Goal: Task Accomplishment & Management: Manage account settings

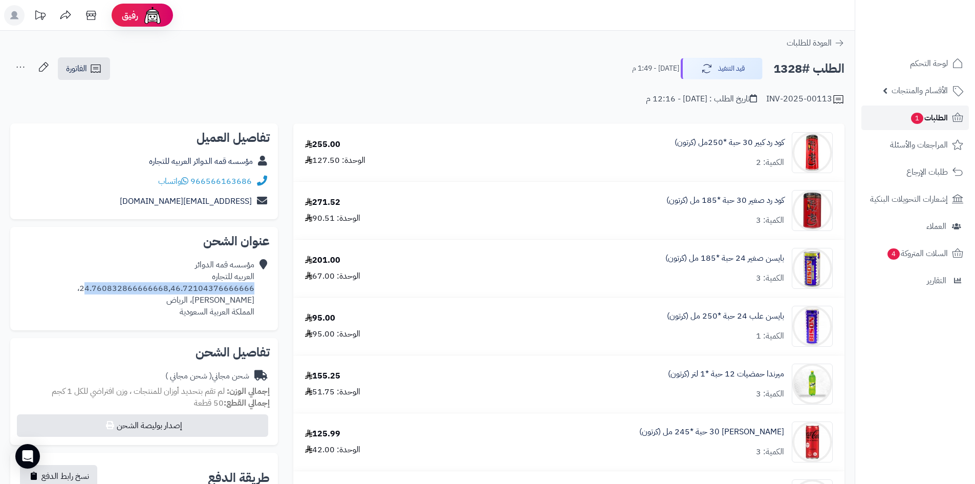
click at [911, 126] on link "الطلبات 1" at bounding box center [916, 117] width 108 height 25
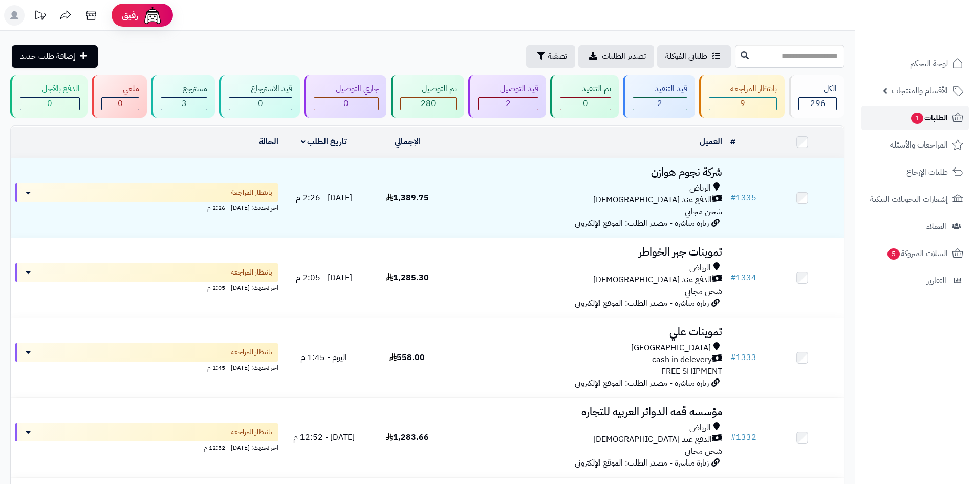
click at [906, 123] on link "الطلبات 1" at bounding box center [916, 117] width 108 height 25
click at [548, 52] on span "تصفية" at bounding box center [557, 56] width 19 height 12
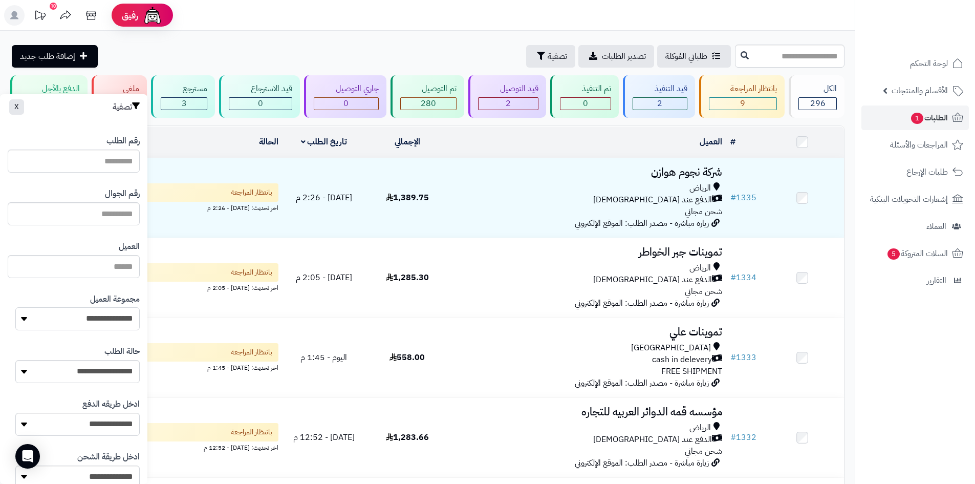
click at [92, 321] on select "**********" at bounding box center [77, 318] width 124 height 23
select select "*"
click at [15, 307] on select "**********" at bounding box center [77, 318] width 124 height 23
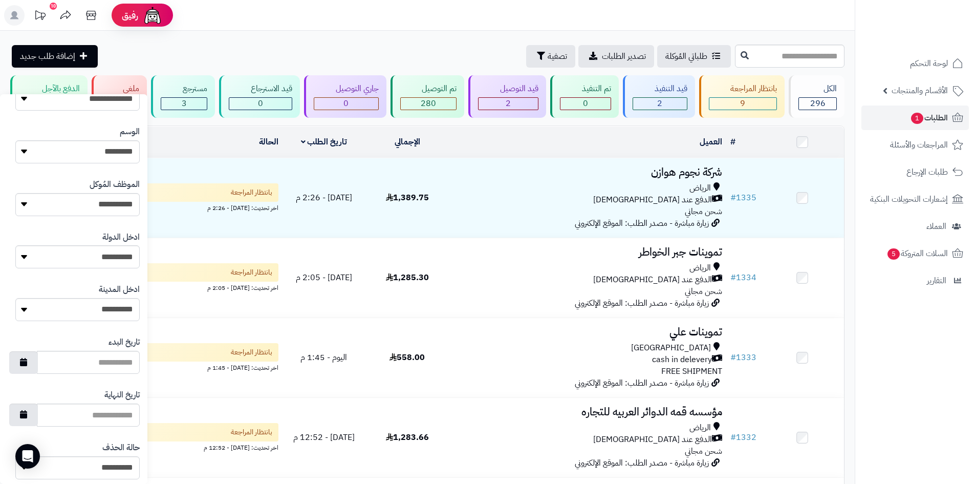
scroll to position [435, 0]
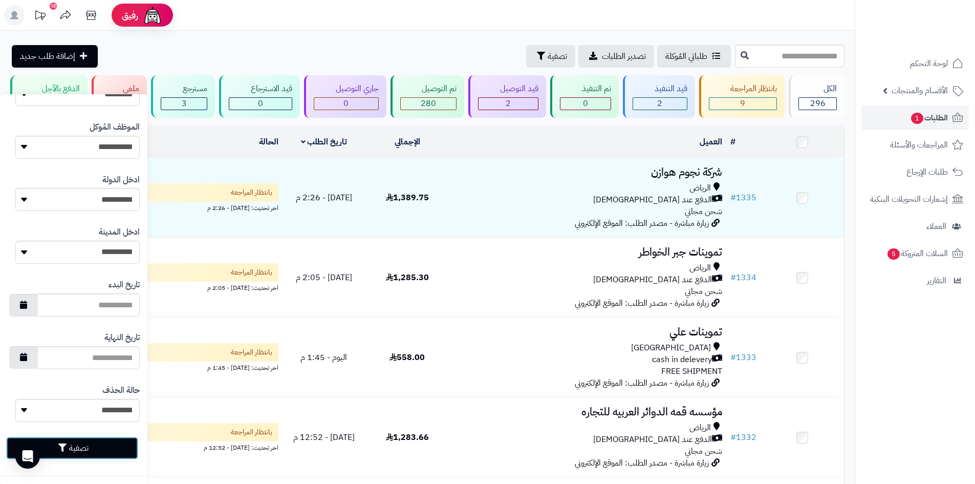
click at [120, 448] on button "تصفية" at bounding box center [72, 448] width 132 height 23
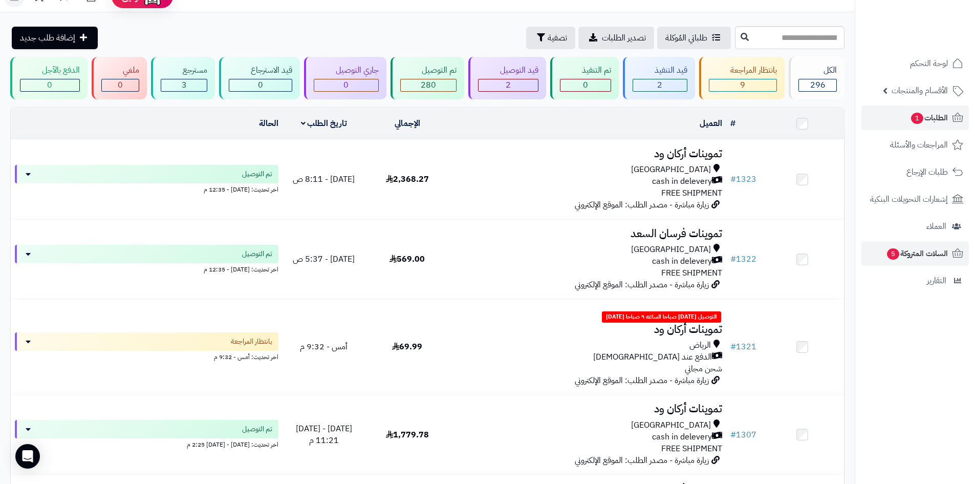
scroll to position [51, 0]
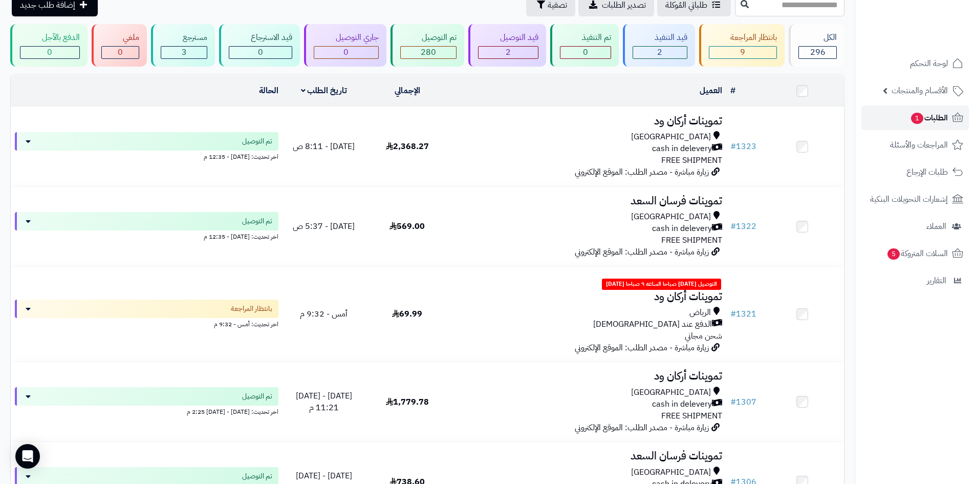
click at [917, 124] on span "1" at bounding box center [917, 118] width 12 height 11
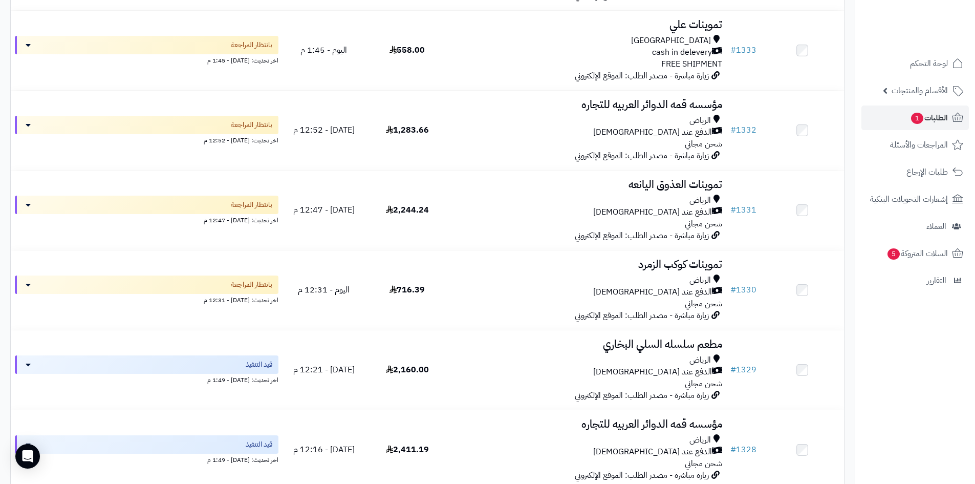
scroll to position [461, 0]
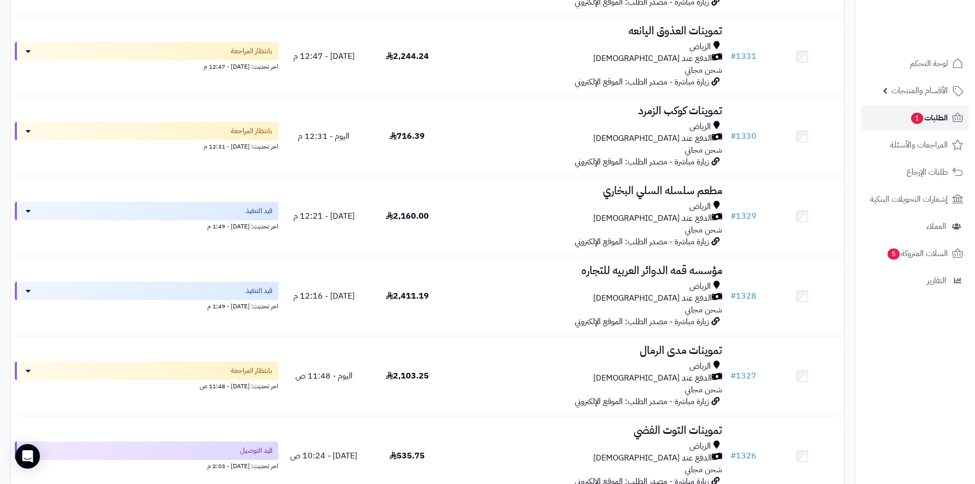
click at [901, 120] on link "الطلبات 1" at bounding box center [916, 117] width 108 height 25
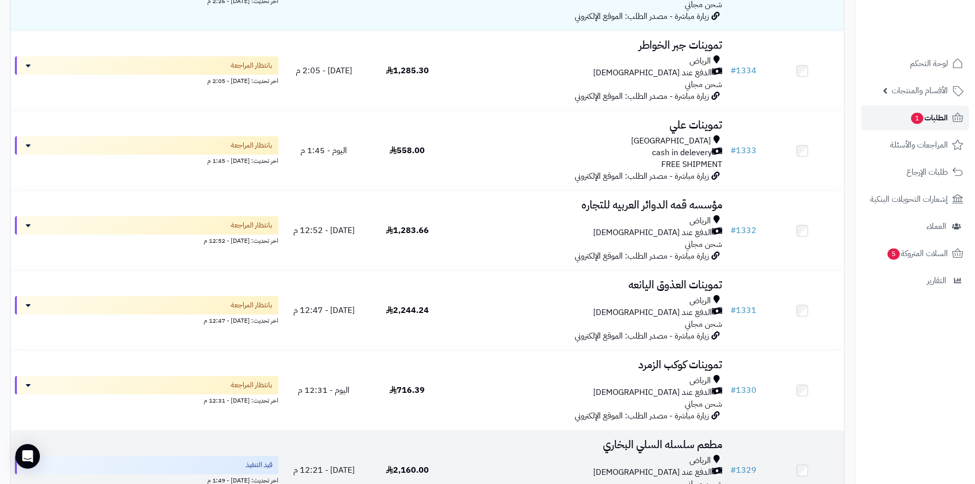
scroll to position [205, 0]
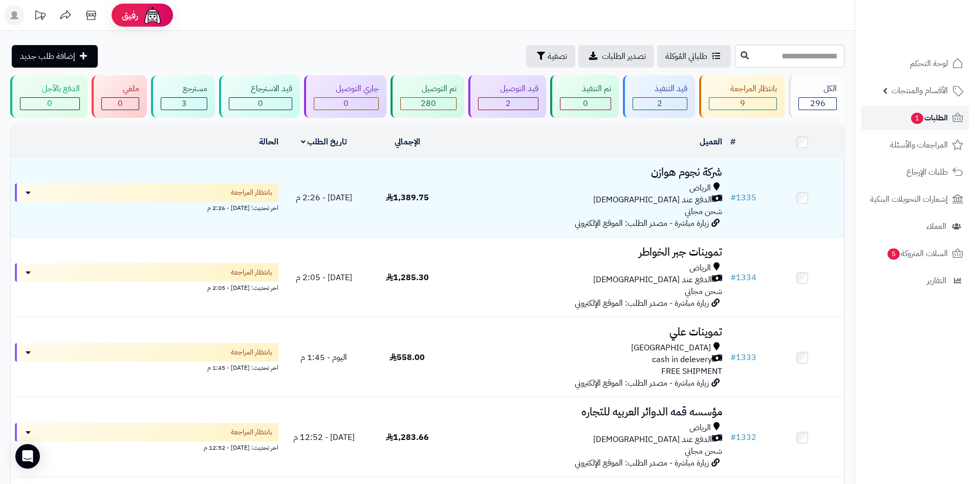
click at [897, 125] on link "الطلبات 1" at bounding box center [916, 117] width 108 height 25
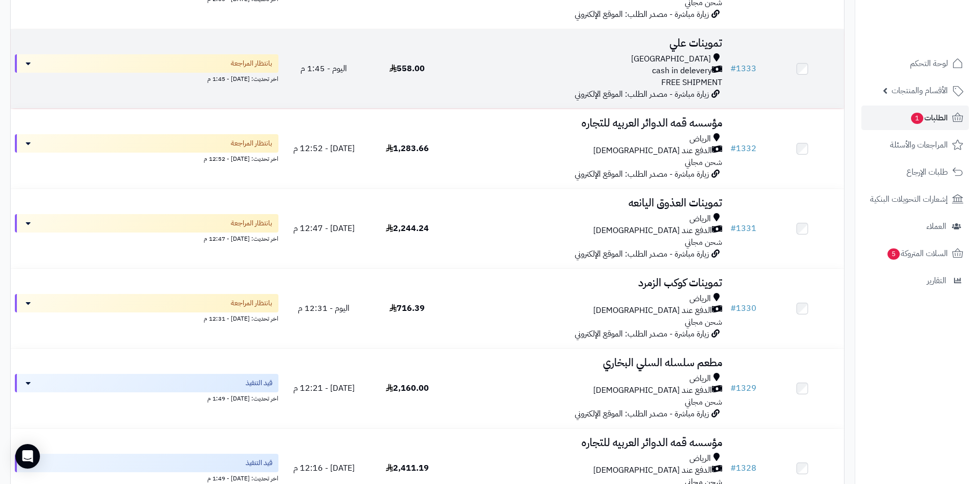
scroll to position [307, 0]
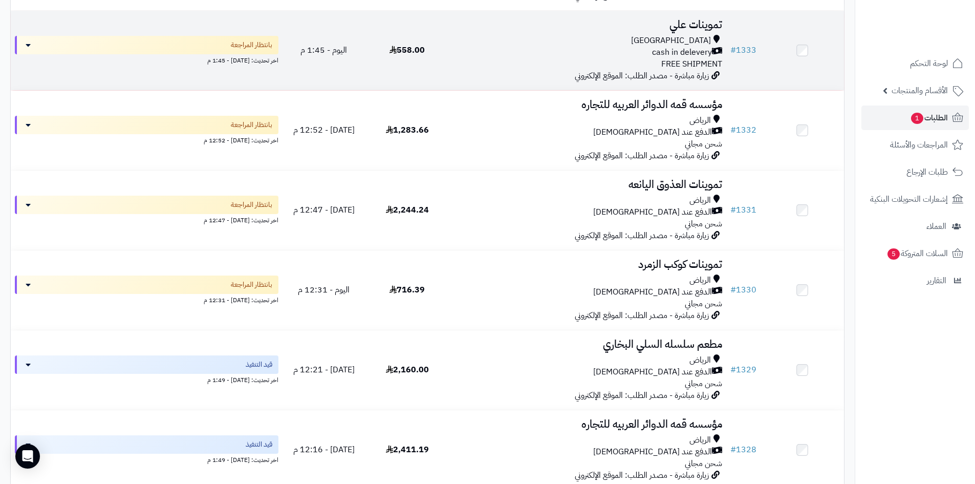
click at [524, 69] on td "تموينات علي Riyadh cash in delevery FREE SHIPMENT زيارة مباشرة - مصدر الطلب: ال…" at bounding box center [588, 50] width 278 height 79
click at [451, 68] on td "تموينات علي Riyadh cash in delevery FREE SHIPMENT زيارة مباشرة - مصدر الطلب: ال…" at bounding box center [588, 50] width 278 height 79
click at [637, 25] on h3 "تموينات علي" at bounding box center [587, 25] width 269 height 12
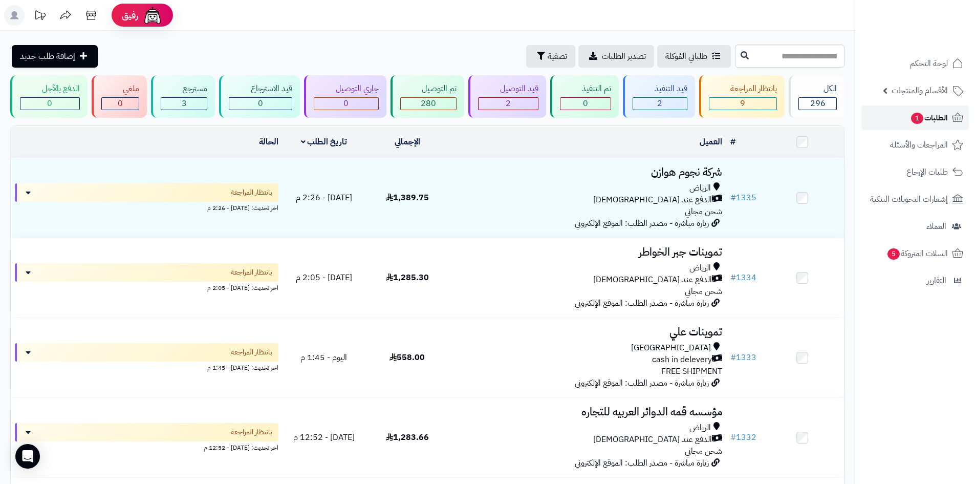
click at [891, 119] on link "الطلبات 1" at bounding box center [916, 117] width 108 height 25
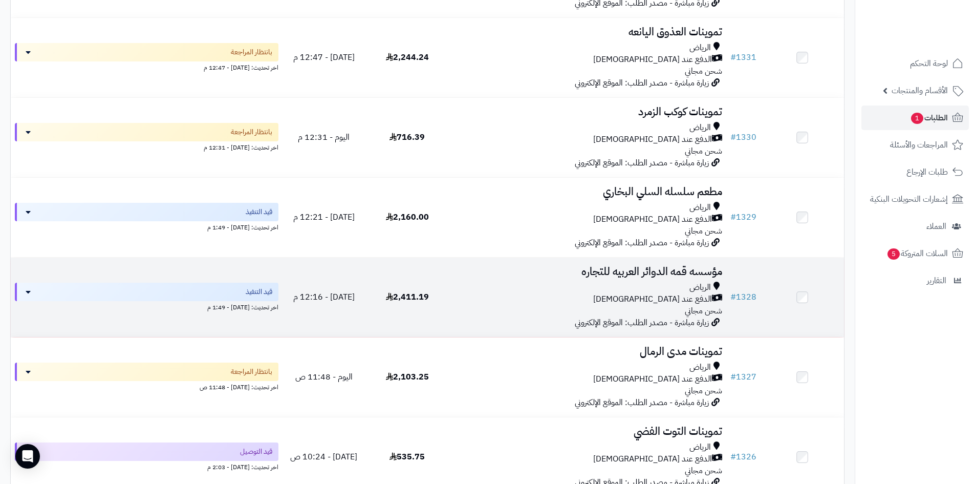
scroll to position [461, 0]
click at [587, 296] on div "الدفع عند [DEMOGRAPHIC_DATA]" at bounding box center [587, 298] width 269 height 12
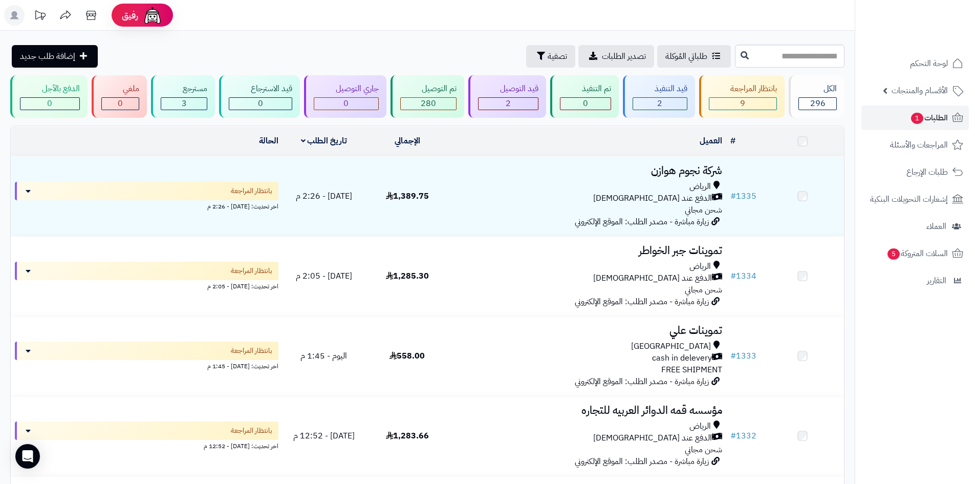
scroll to position [461, 0]
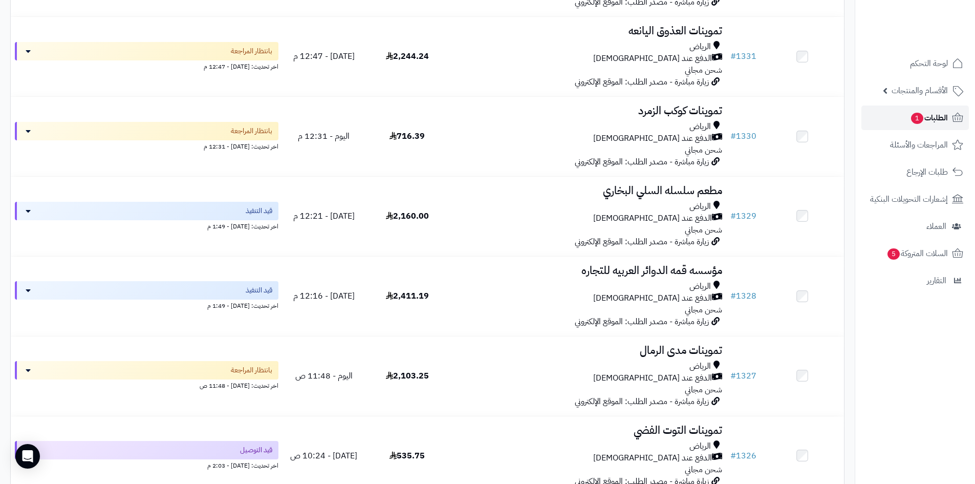
click at [905, 118] on link "الطلبات 1" at bounding box center [916, 117] width 108 height 25
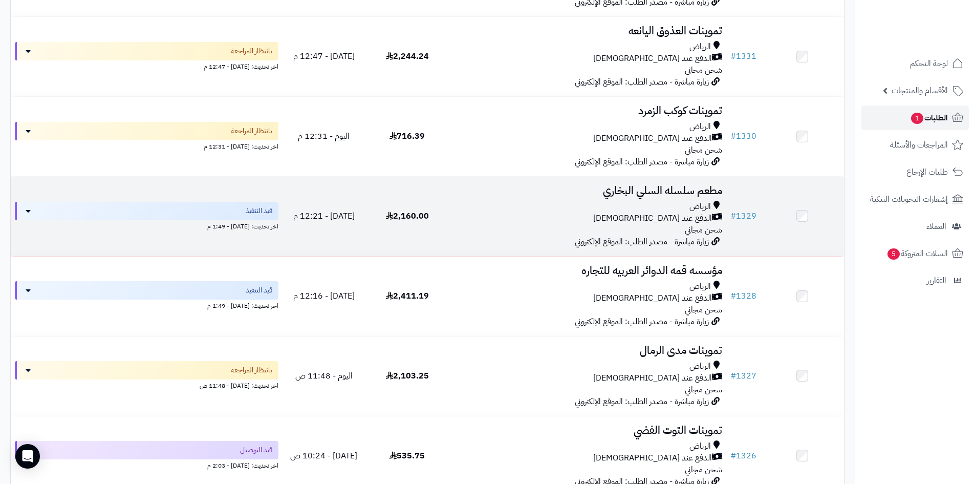
scroll to position [230, 0]
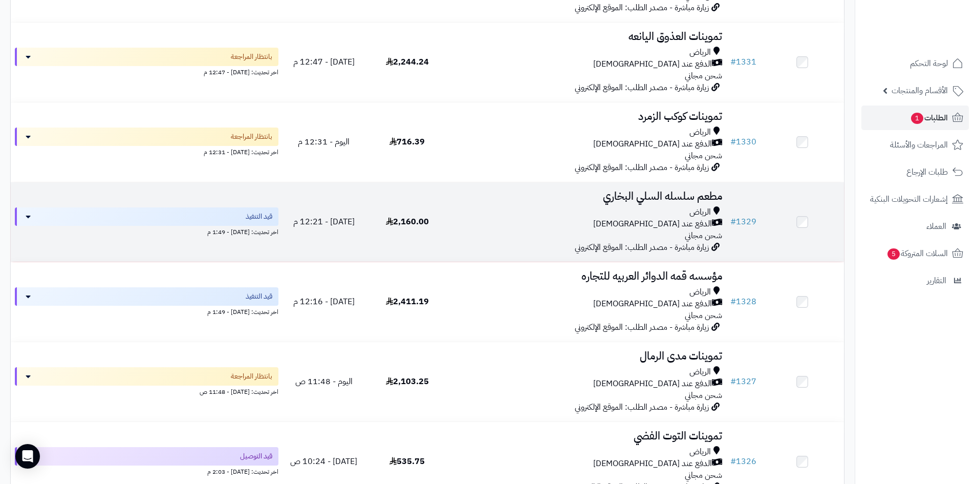
scroll to position [461, 0]
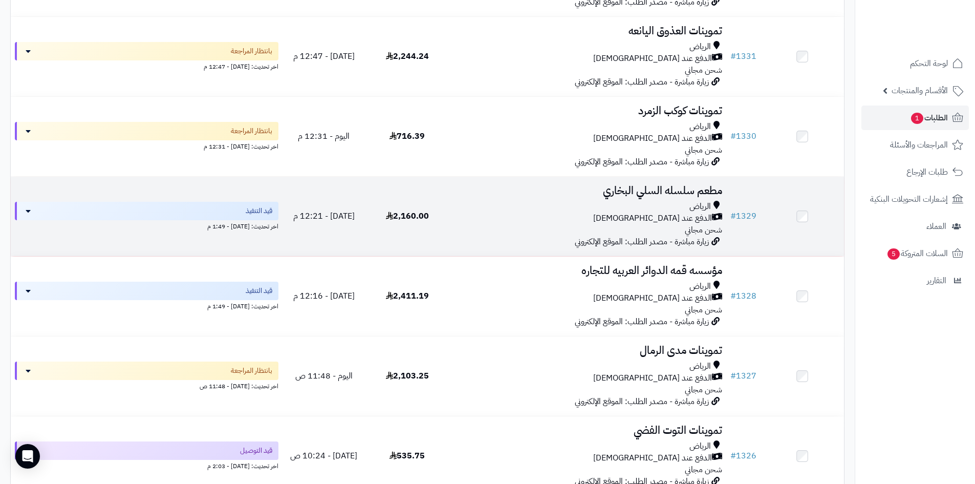
click at [375, 238] on td "2,160.00" at bounding box center [407, 216] width 83 height 79
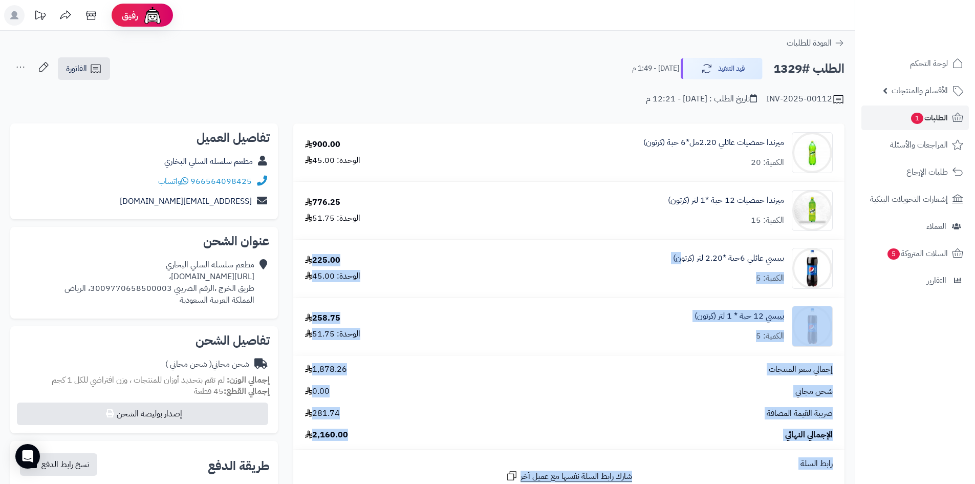
drag, startPoint x: 274, startPoint y: 127, endPoint x: 728, endPoint y: 245, distance: 468.8
click at [694, 261] on div "**********" at bounding box center [428, 425] width 850 height 604
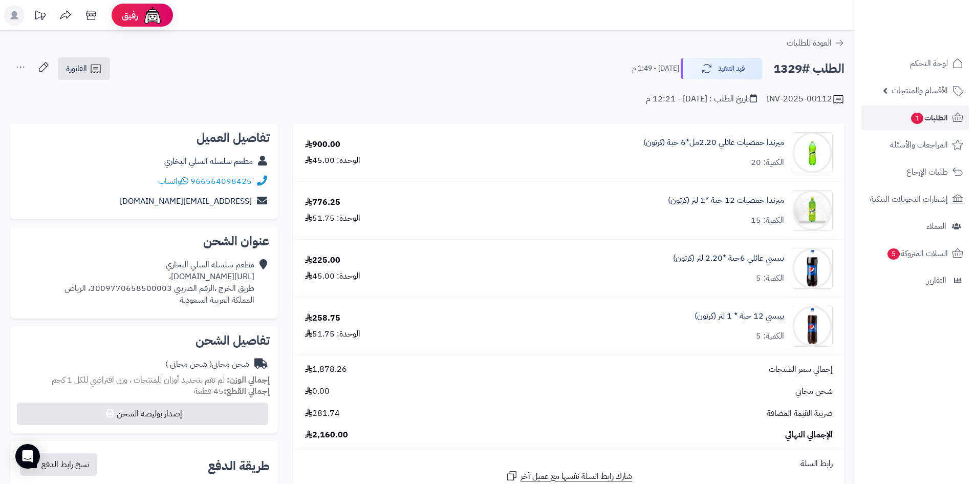
click at [863, 309] on nav "لوحة التحكم الأقسام والمنتجات المنتجات الأقسام الماركات مواصفات المنتجات مواصفا…" at bounding box center [915, 255] width 120 height 484
click at [919, 119] on span "1" at bounding box center [917, 118] width 12 height 11
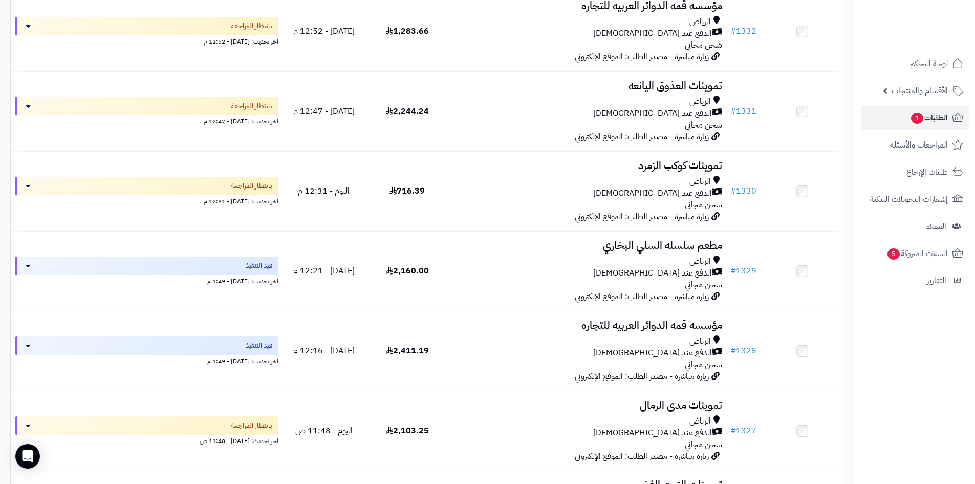
scroll to position [461, 0]
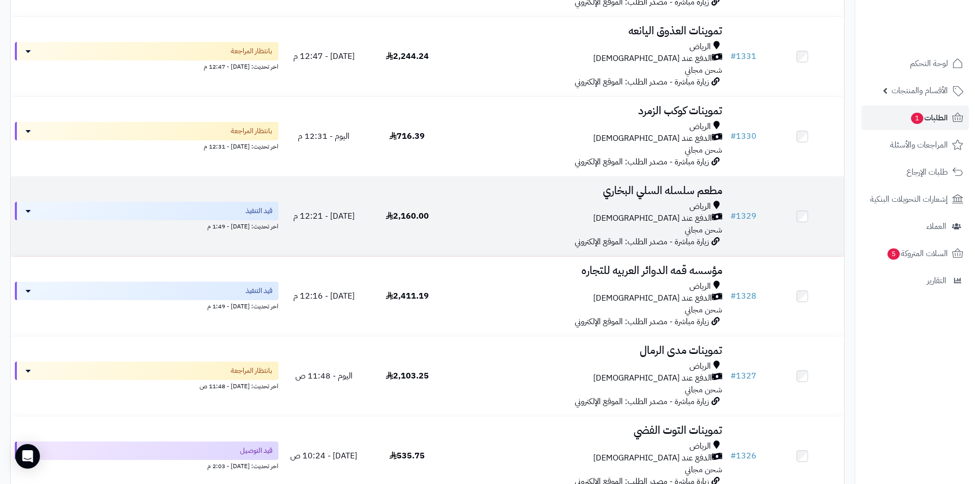
click at [594, 212] on div "الدفع عند [DEMOGRAPHIC_DATA]" at bounding box center [587, 218] width 269 height 12
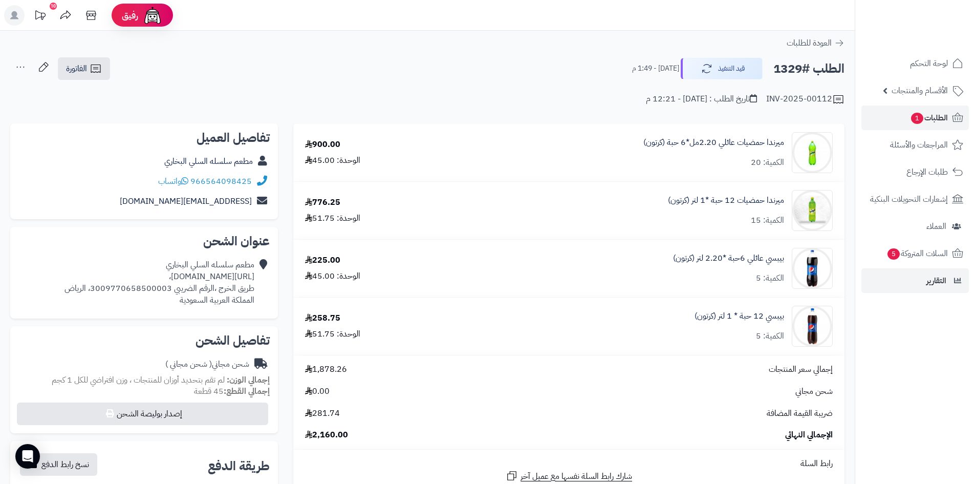
drag, startPoint x: 297, startPoint y: 144, endPoint x: 954, endPoint y: 291, distance: 673.3
click at [954, 288] on div "**********" at bounding box center [487, 399] width 975 height 799
click at [566, 74] on div "الطلب #1329 قيد التنفيذ [DATE] - 1:49 م الفاتورة طباعة الفاتورة إرسال الفاتورة …" at bounding box center [427, 69] width 835 height 24
drag, startPoint x: 296, startPoint y: 143, endPoint x: 940, endPoint y: 397, distance: 691.9
click at [940, 397] on div "**********" at bounding box center [487, 399] width 975 height 799
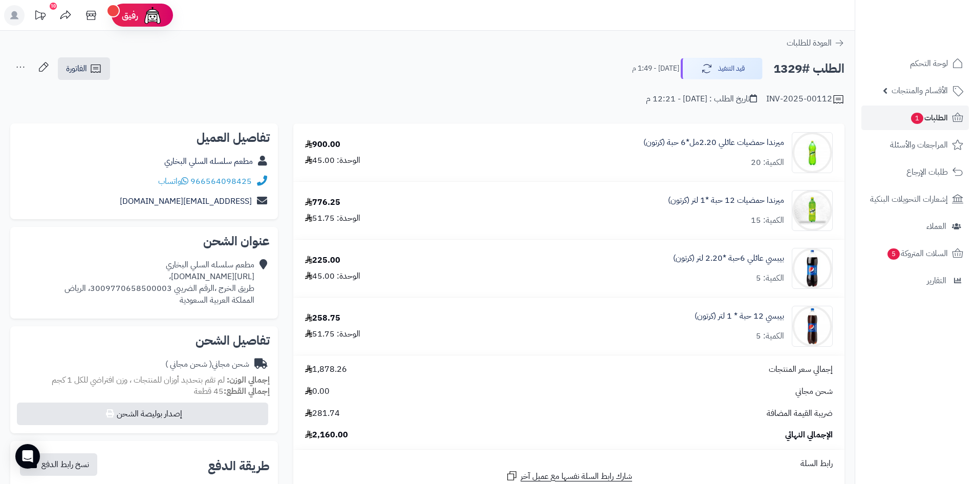
click at [541, 68] on div "الطلب #1329 قيد التنفيذ [DATE] - 1:49 م الفاتورة طباعة الفاتورة إرسال الفاتورة …" at bounding box center [427, 69] width 835 height 24
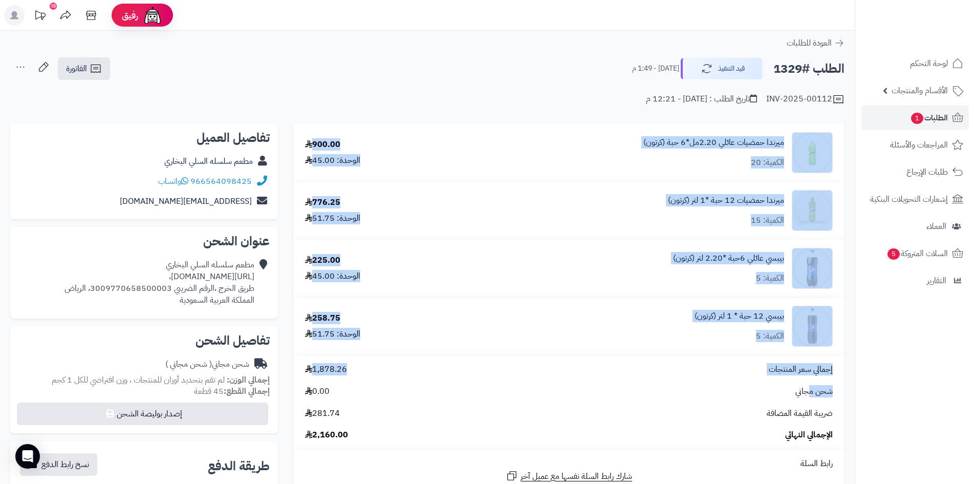
drag, startPoint x: 299, startPoint y: 101, endPoint x: 810, endPoint y: 402, distance: 592.9
click at [810, 402] on div "**********" at bounding box center [427, 389] width 855 height 717
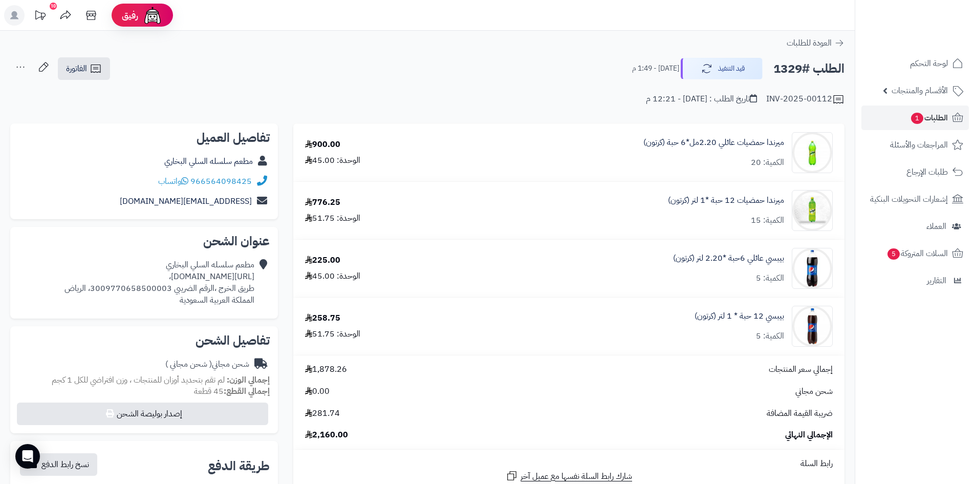
drag, startPoint x: 465, startPoint y: 59, endPoint x: 476, endPoint y: 59, distance: 10.8
click at [465, 59] on div "الطلب #1329 قيد التنفيذ اليوم - 1:49 م الفاتورة طباعة الفاتورة إرسال الفاتورة إ…" at bounding box center [427, 69] width 835 height 24
click at [902, 126] on link "الطلبات 1" at bounding box center [916, 117] width 108 height 25
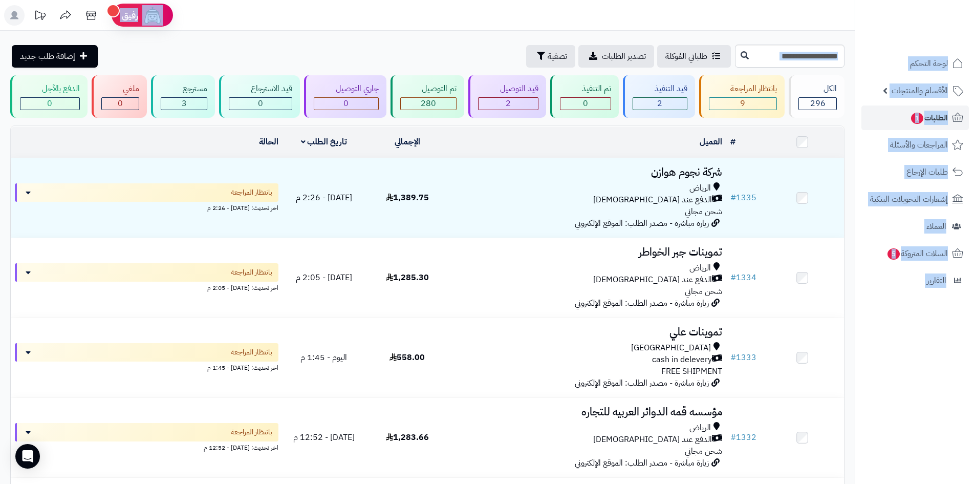
drag, startPoint x: 220, startPoint y: 40, endPoint x: 825, endPoint y: -45, distance: 610.7
click at [825, 0] on html "رفيق ! الطلبات معالجة مكتمل إرجاع المنتجات العملاء المتواجدون الان 496 عملاء من…" at bounding box center [487, 242] width 975 height 484
click at [416, 49] on div "طلباتي المُوكلة تصدير الطلبات تصفية إضافة طلب جديد" at bounding box center [371, 56] width 722 height 23
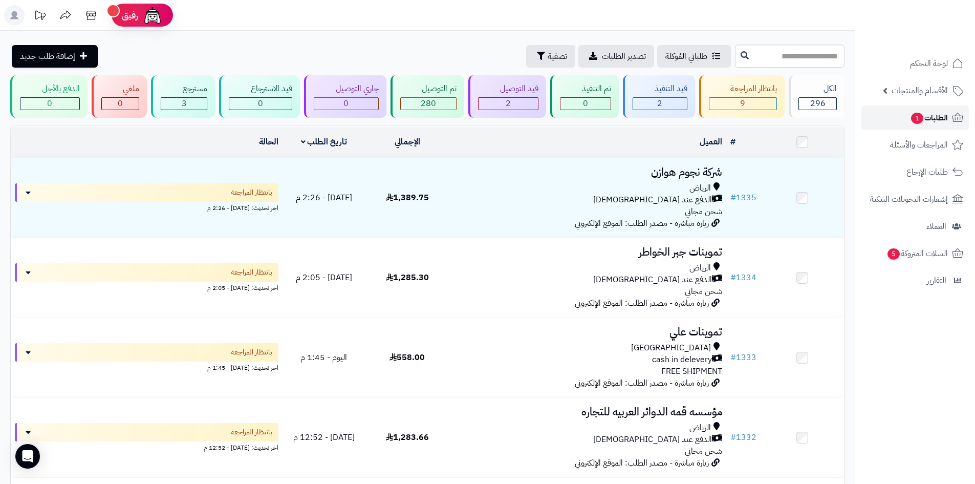
click at [929, 116] on span "الطلبات 1" at bounding box center [929, 118] width 38 height 14
